Goal: Information Seeking & Learning: Learn about a topic

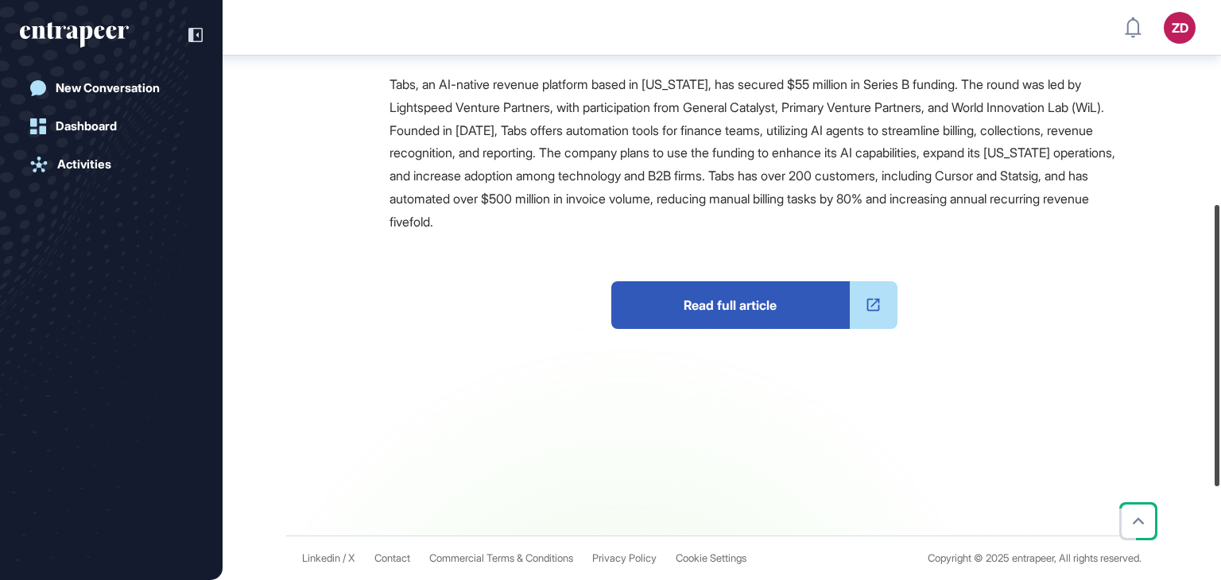
scroll to position [420, 0]
drag, startPoint x: 1220, startPoint y: 171, endPoint x: 1220, endPoint y: 374, distance: 203.4
click at [1219, 374] on div at bounding box center [1216, 345] width 5 height 281
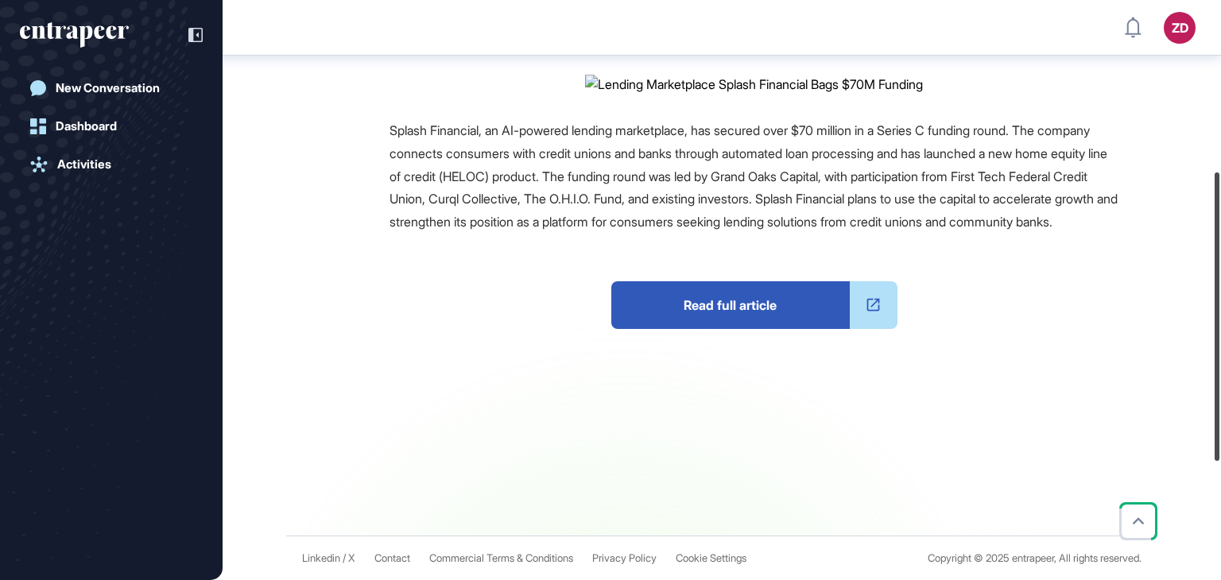
scroll to position [343, 0]
drag, startPoint x: 1220, startPoint y: 93, endPoint x: 1220, endPoint y: 264, distance: 170.9
click at [1219, 264] on div at bounding box center [1216, 316] width 5 height 288
click at [803, 329] on span "Read full article" at bounding box center [730, 305] width 238 height 48
